Goal: Information Seeking & Learning: Find contact information

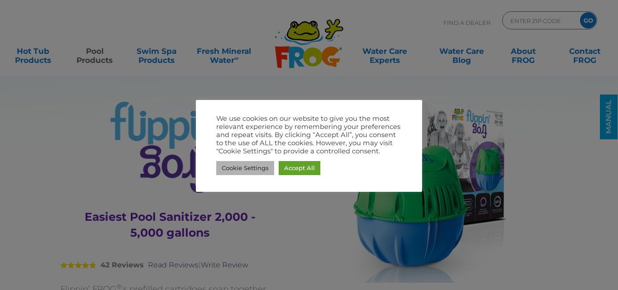
click at [260, 167] on link "Cookie Settings" at bounding box center [245, 168] width 58 height 14
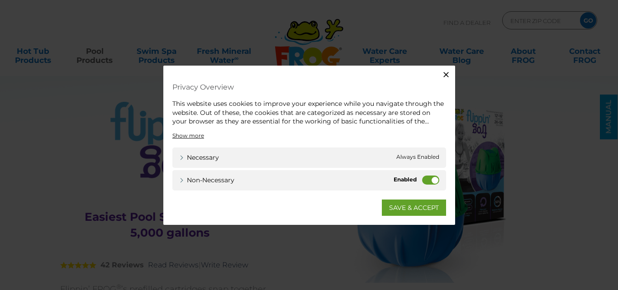
click at [449, 73] on icon "button" at bounding box center [446, 74] width 9 height 9
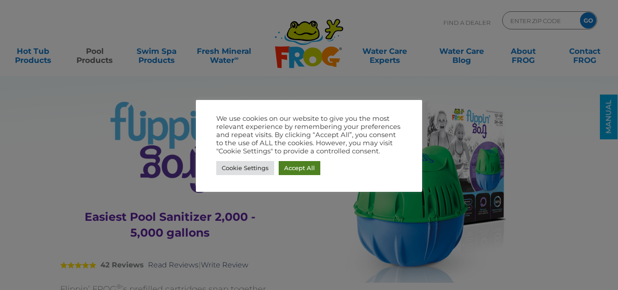
click at [295, 165] on link "Accept All" at bounding box center [300, 168] width 42 height 14
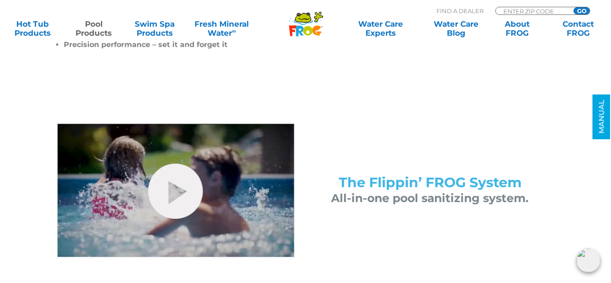
scroll to position [362, 0]
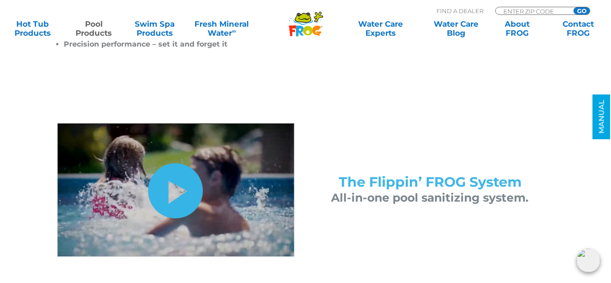
click at [177, 188] on link "hide-me" at bounding box center [175, 190] width 55 height 55
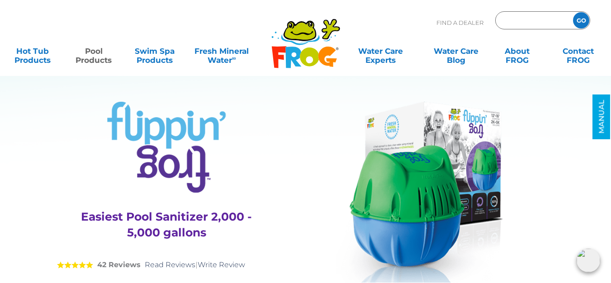
click at [538, 21] on input "Zip Code Form" at bounding box center [533, 20] width 61 height 13
type input "71842"
click at [573, 12] on input "GO" at bounding box center [581, 20] width 16 height 16
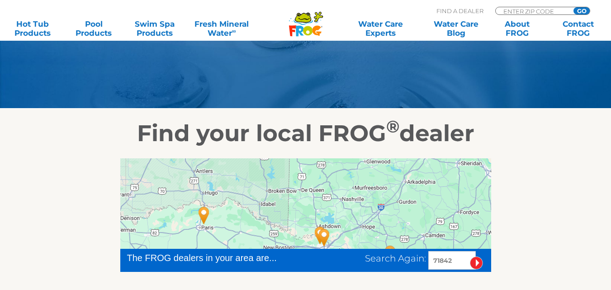
scroll to position [181, 0]
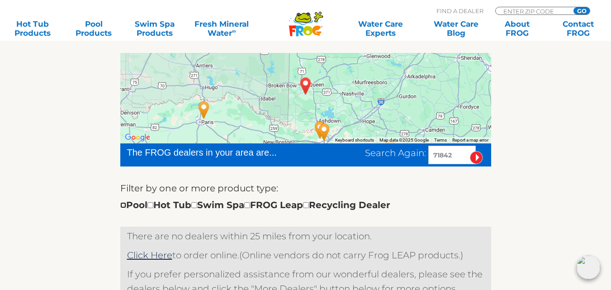
click at [124, 206] on input "checkbox" at bounding box center [123, 205] width 6 height 6
checkbox input "true"
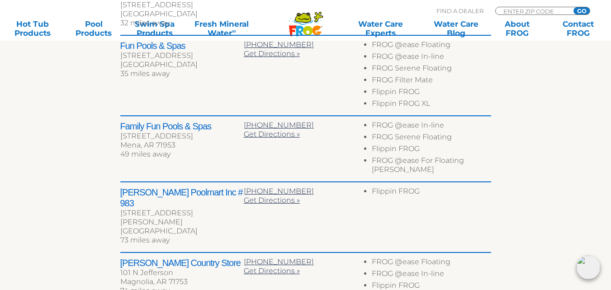
scroll to position [551, 0]
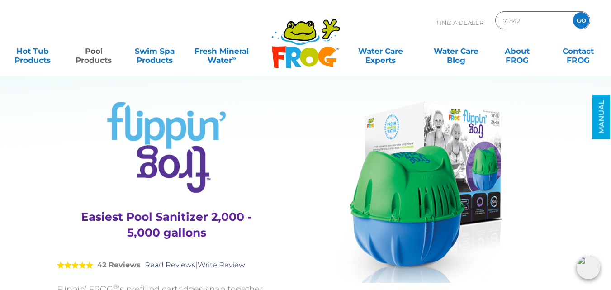
scroll to position [362, 0]
